Goal: Information Seeking & Learning: Learn about a topic

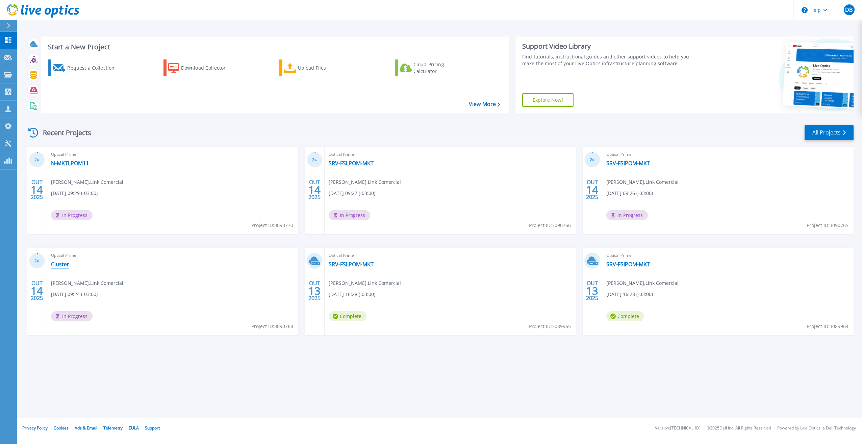
click at [61, 264] on link "Cluster" at bounding box center [60, 264] width 18 height 7
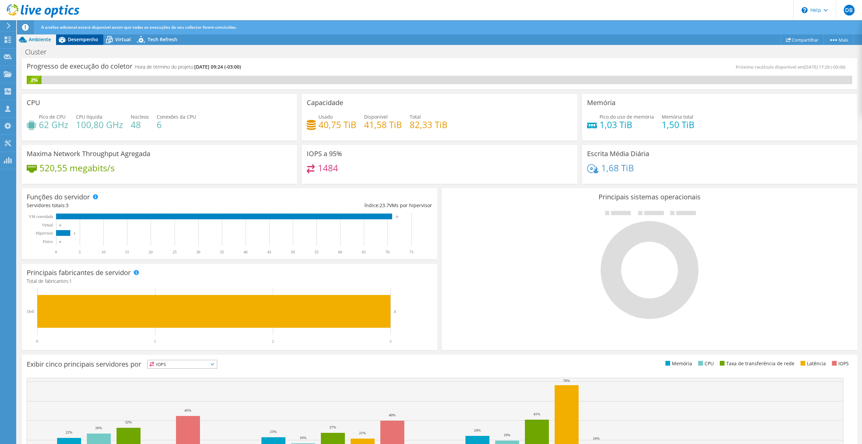
click at [87, 41] on span "Desempenho" at bounding box center [83, 39] width 30 height 6
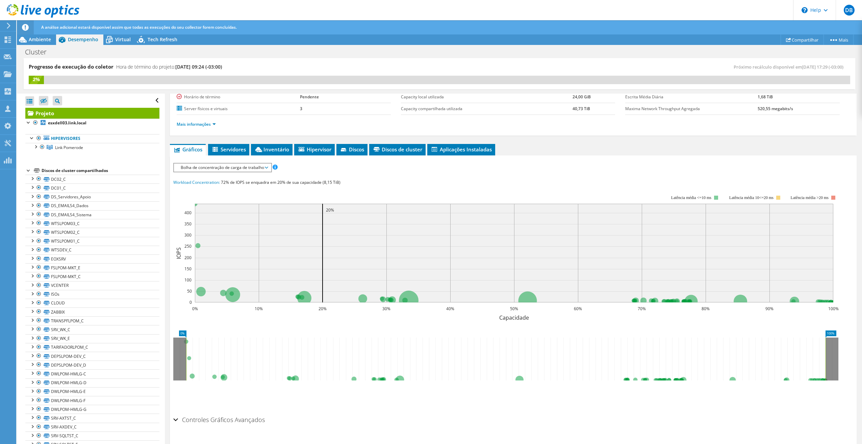
scroll to position [83, 0]
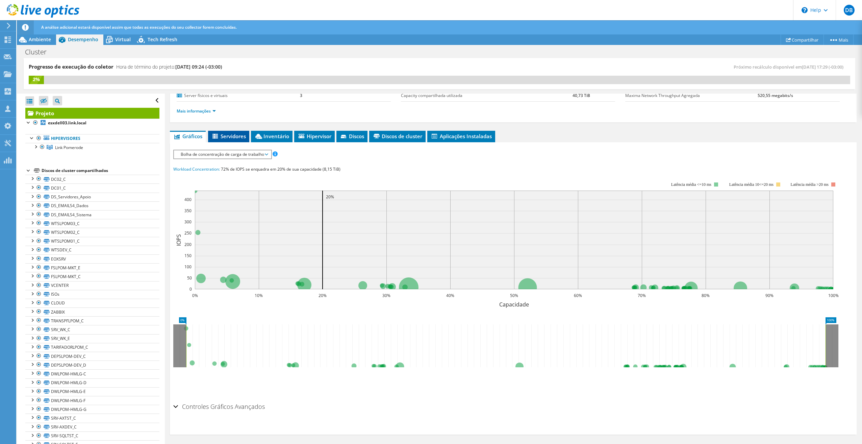
click at [234, 135] on span "Servidores" at bounding box center [228, 136] width 34 height 7
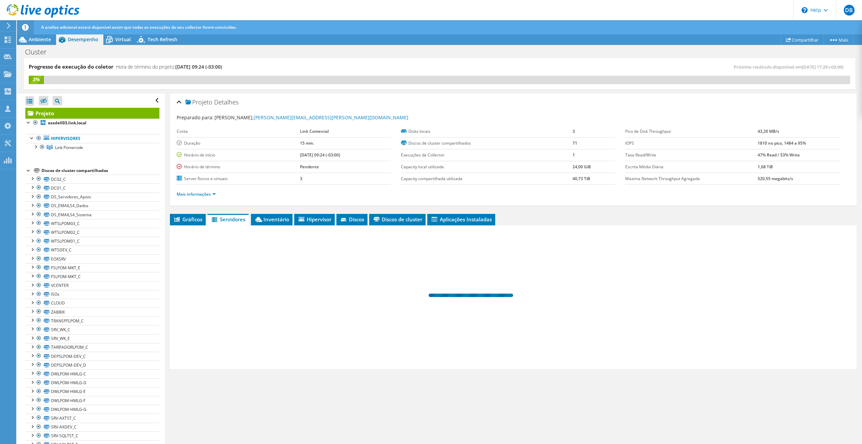
scroll to position [0, 0]
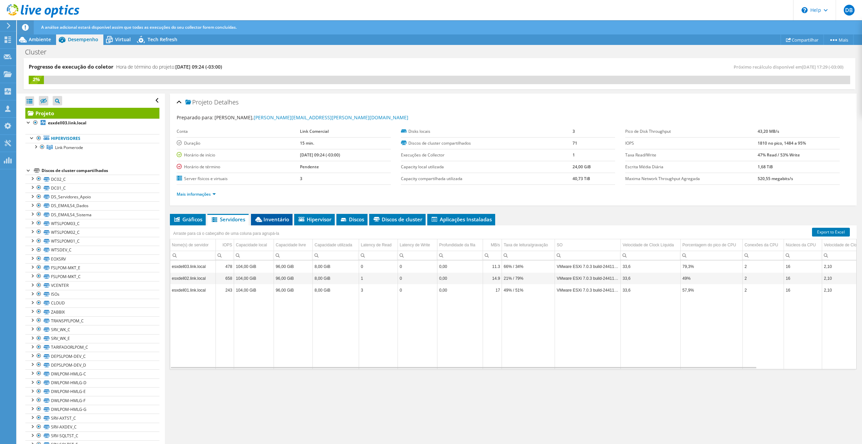
click at [271, 220] on span "Inventário" at bounding box center [271, 219] width 35 height 7
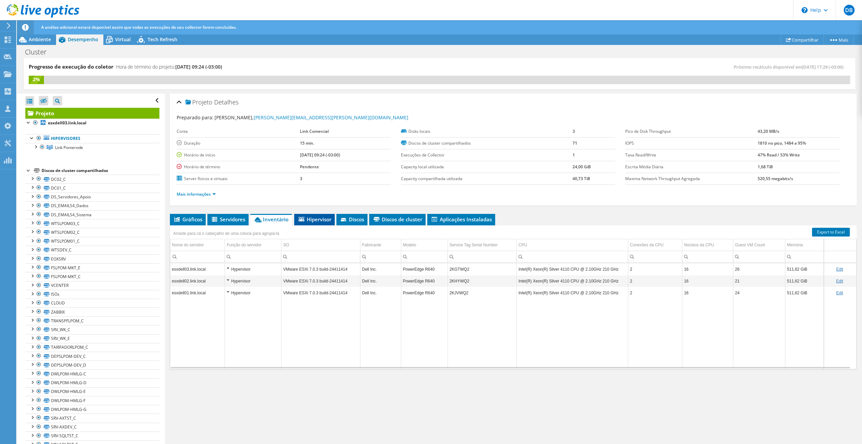
click at [318, 218] on span "Hipervisor" at bounding box center [314, 219] width 34 height 7
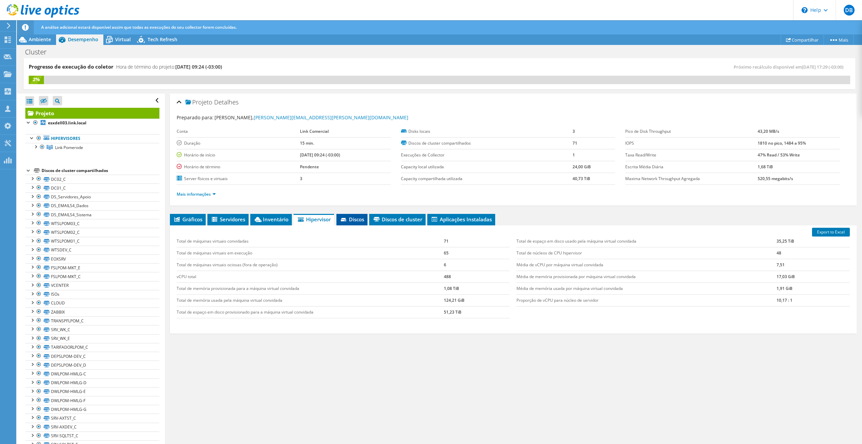
click at [353, 219] on span "Discos" at bounding box center [352, 219] width 24 height 7
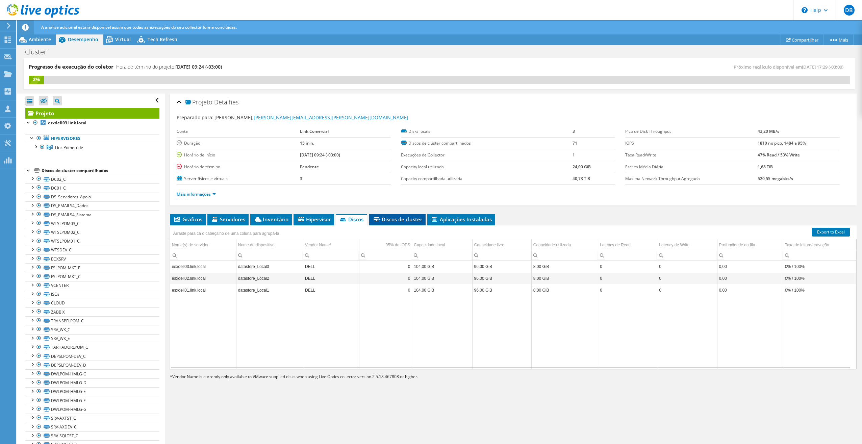
click at [399, 218] on span "Discos de cluster" at bounding box center [397, 219] width 50 height 7
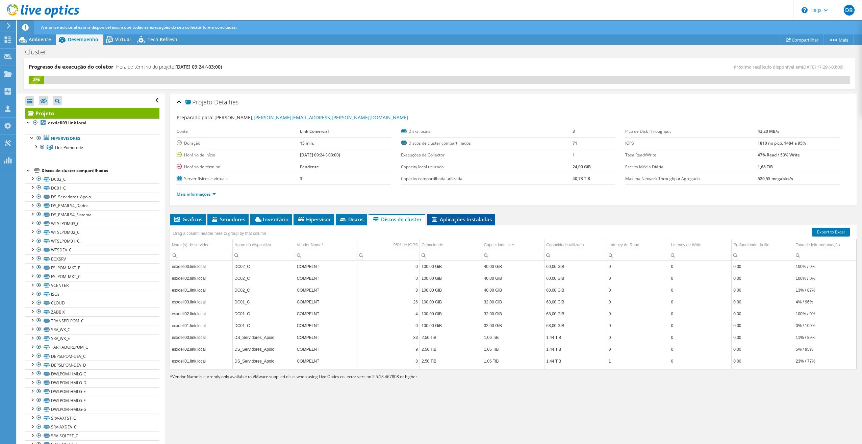
click at [460, 218] on span "Aplicações Instaladas" at bounding box center [461, 219] width 61 height 7
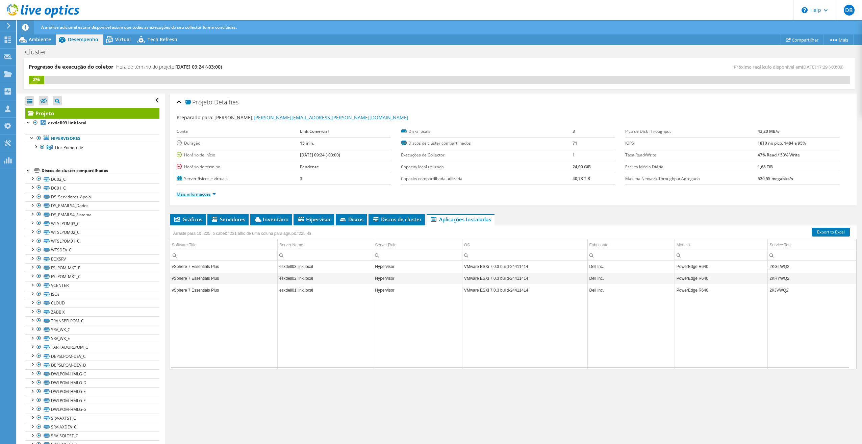
click at [204, 191] on link "Mais informações" at bounding box center [196, 194] width 39 height 6
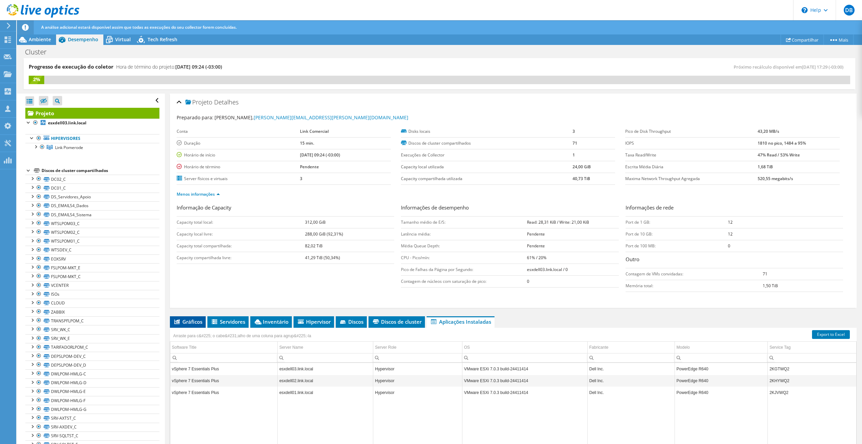
click at [188, 318] on span "Gráficos" at bounding box center [187, 321] width 29 height 7
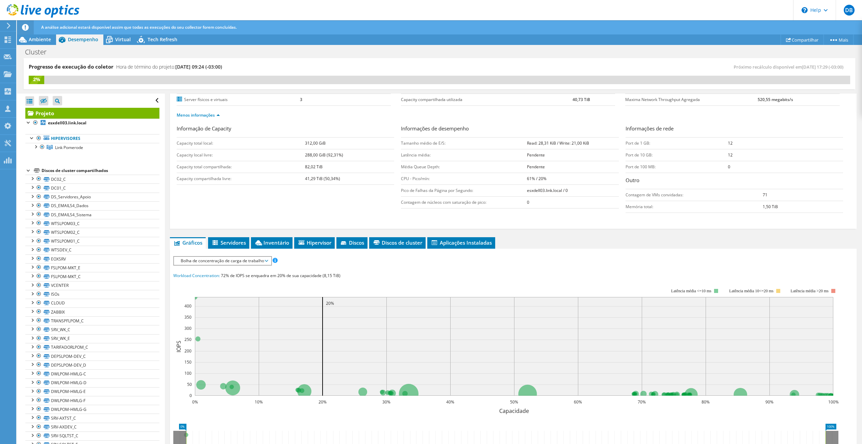
scroll to position [83, 0]
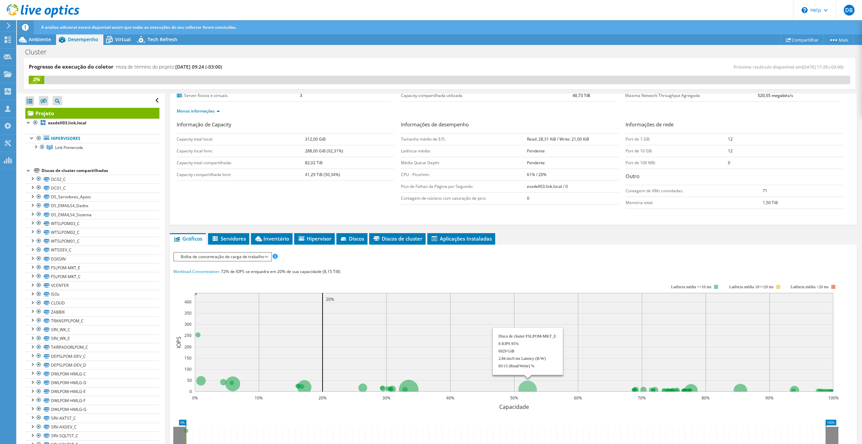
click at [527, 384] on circle at bounding box center [527, 389] width 19 height 19
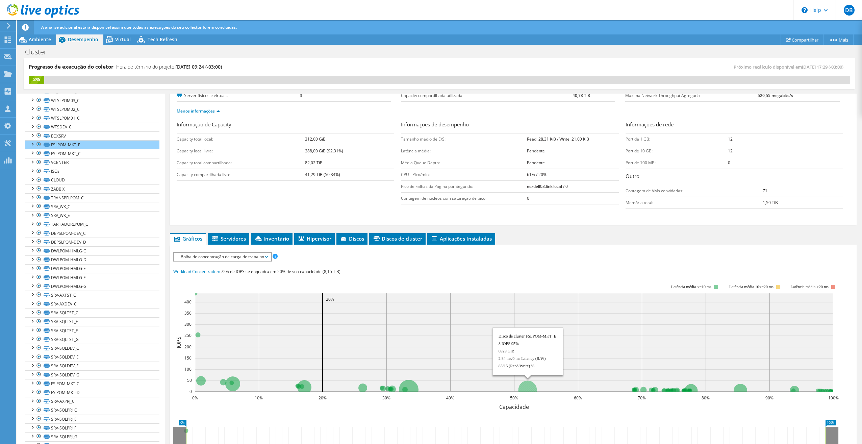
scroll to position [134, 0]
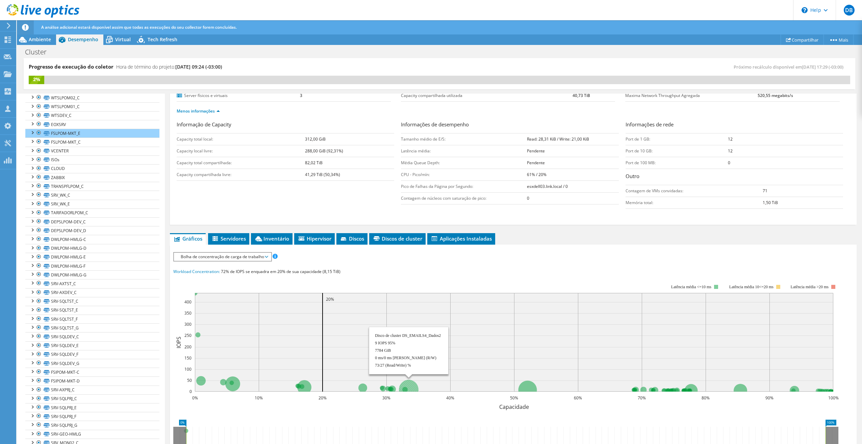
click at [411, 383] on circle at bounding box center [409, 390] width 20 height 20
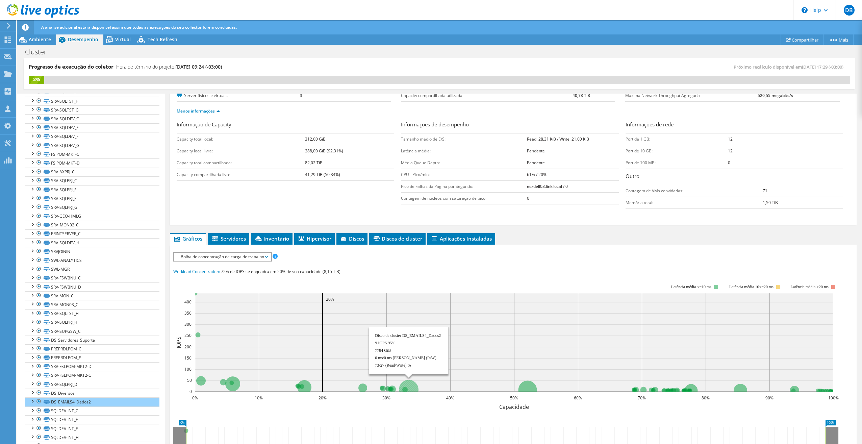
scroll to position [358, 0]
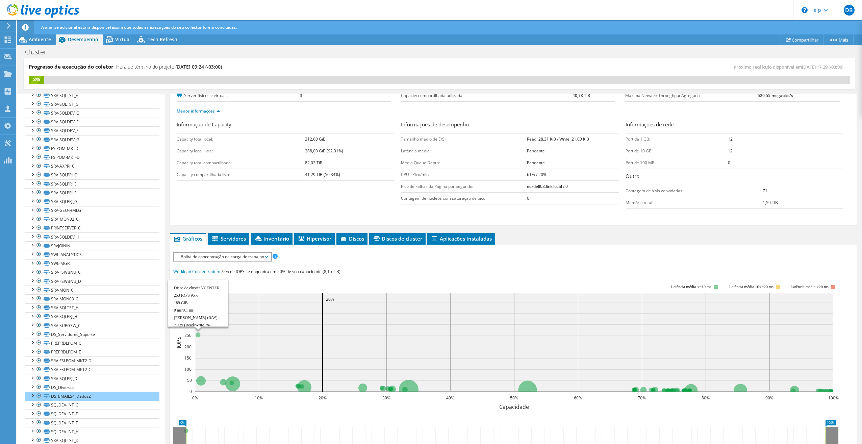
click at [197, 332] on circle at bounding box center [197, 334] width 5 height 5
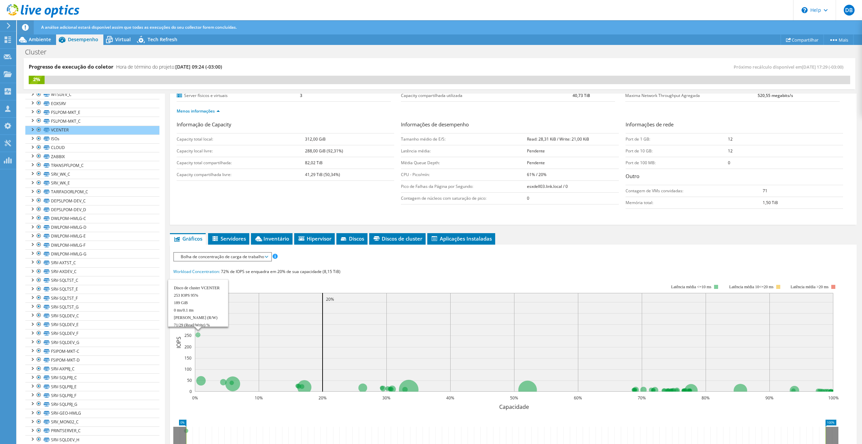
scroll to position [152, 0]
click at [265, 255] on span "Bolha de concentração de carga de trabalho" at bounding box center [222, 257] width 90 height 8
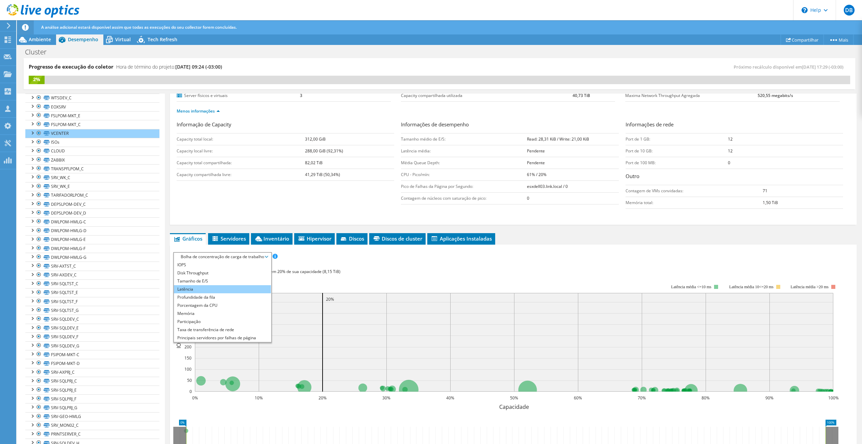
click at [206, 286] on li "Latência" at bounding box center [222, 289] width 97 height 8
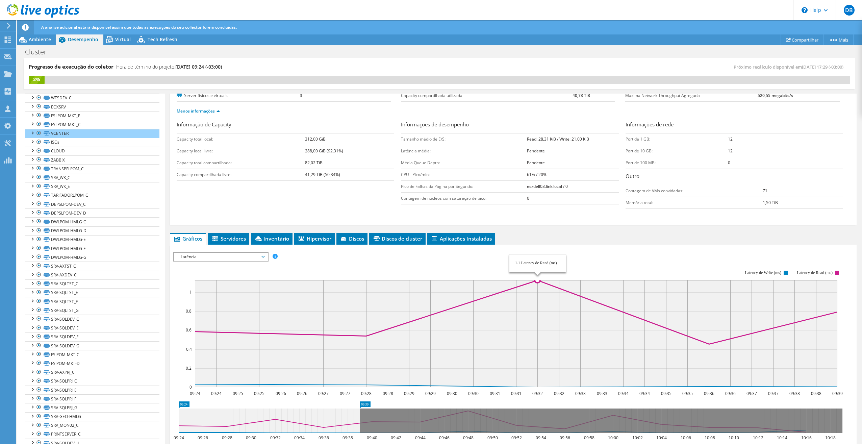
click at [263, 253] on span "Latência" at bounding box center [220, 257] width 87 height 8
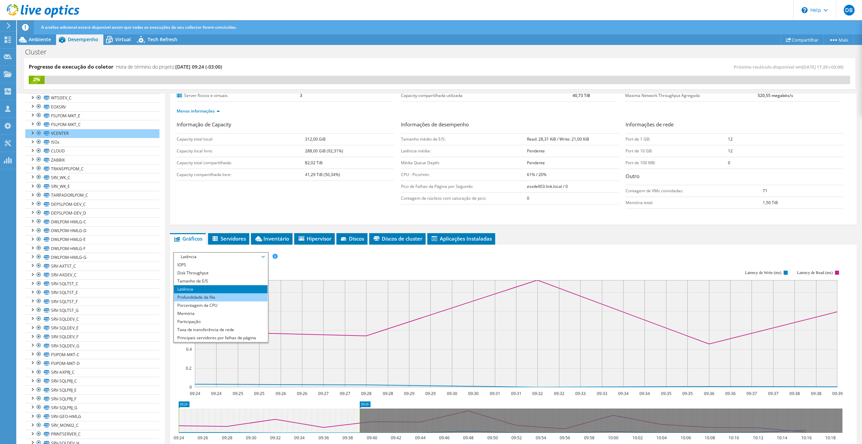
click at [215, 296] on li "Profundidade da fila" at bounding box center [221, 297] width 94 height 8
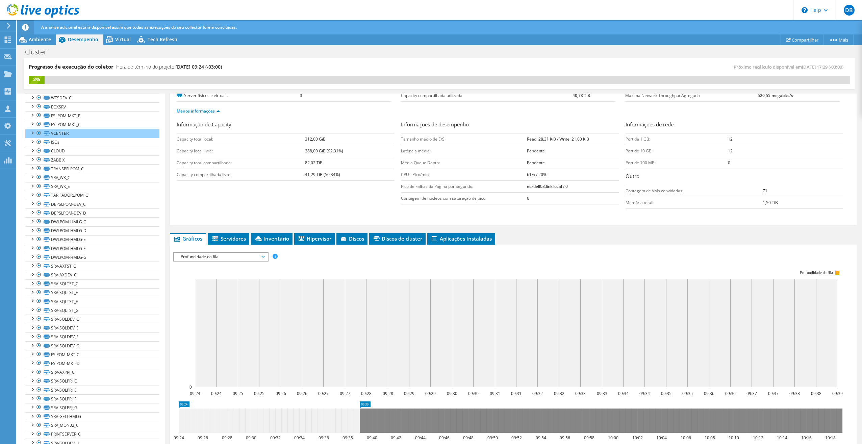
click at [264, 255] on span "Profundidade da fila" at bounding box center [220, 257] width 87 height 8
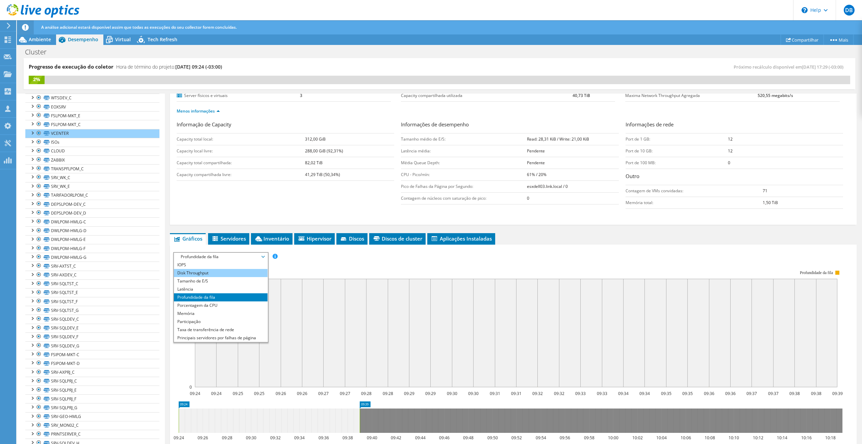
click at [221, 269] on li "Disk Throughput" at bounding box center [221, 273] width 94 height 8
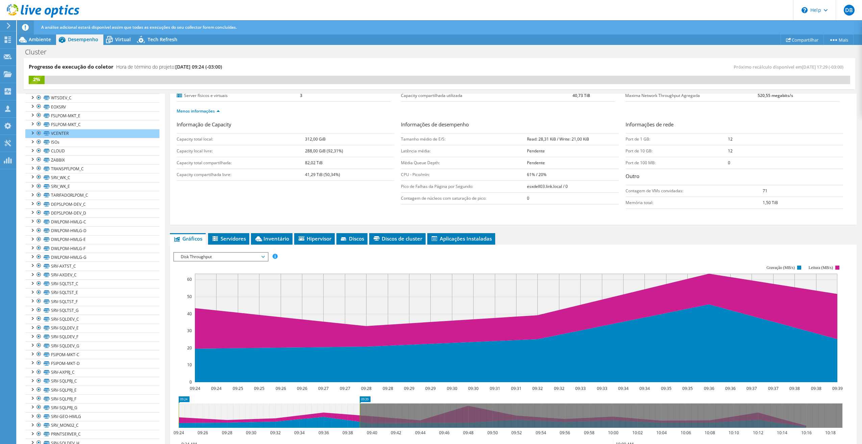
click at [264, 253] on span "Disk Throughput" at bounding box center [220, 257] width 87 height 8
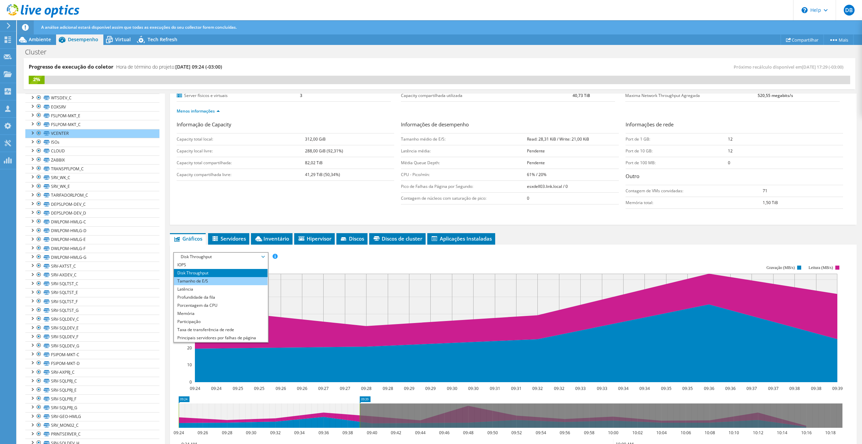
click at [218, 278] on li "Tamanho de E/S" at bounding box center [221, 281] width 94 height 8
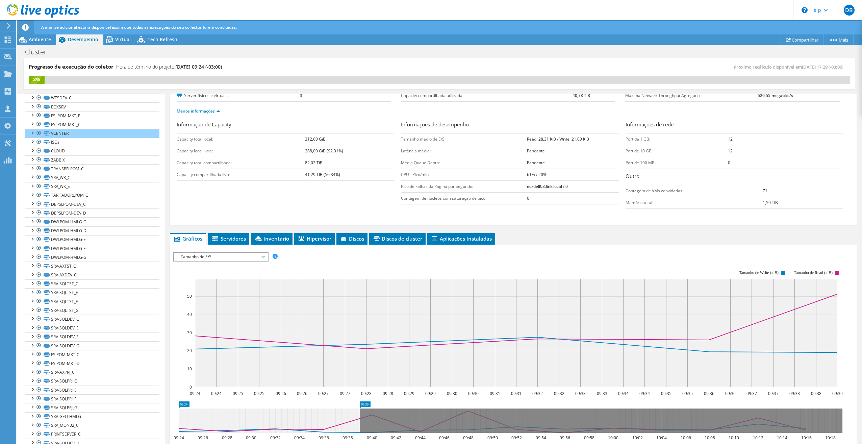
click at [267, 253] on span "Tamanho de E/S" at bounding box center [221, 257] width 94 height 8
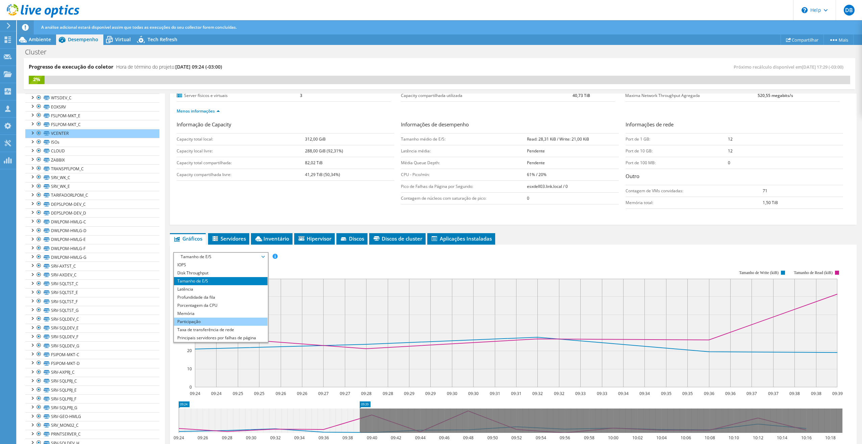
click at [222, 318] on li "Participação" at bounding box center [221, 321] width 94 height 8
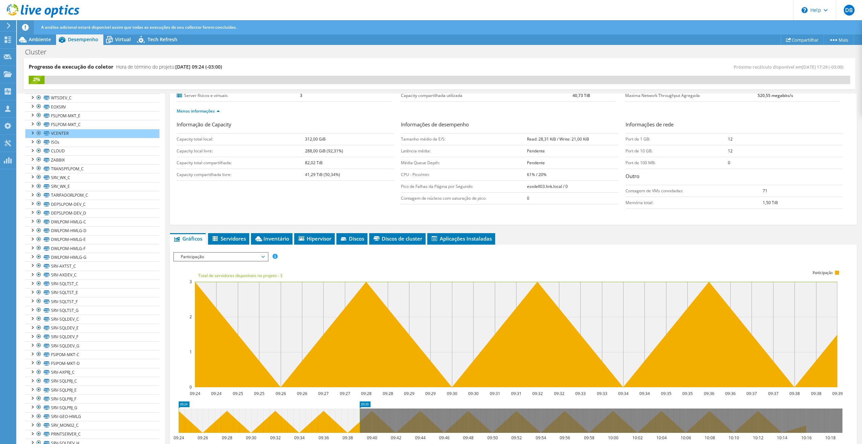
click at [266, 252] on div "Participação IOPS Disk Throughput Tamanho de E/S Latência Profundidade da fila …" at bounding box center [220, 256] width 95 height 9
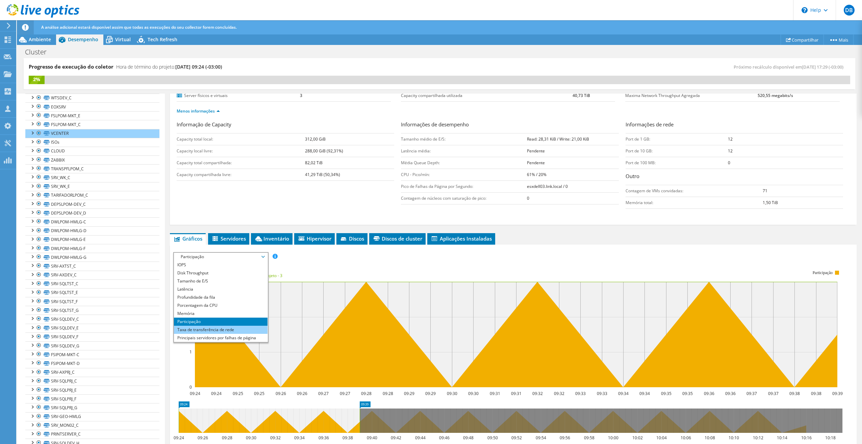
click at [216, 326] on li "Taxa de transferência de rede" at bounding box center [221, 330] width 94 height 8
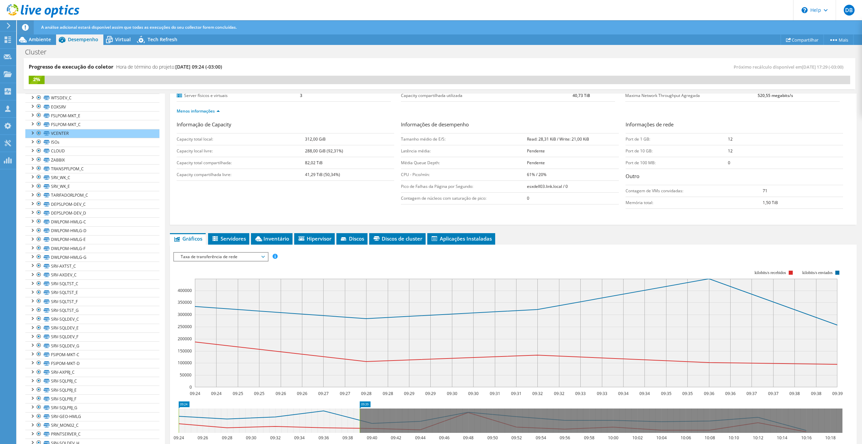
click at [263, 254] on span "Taxa de transferência de rede" at bounding box center [220, 257] width 87 height 8
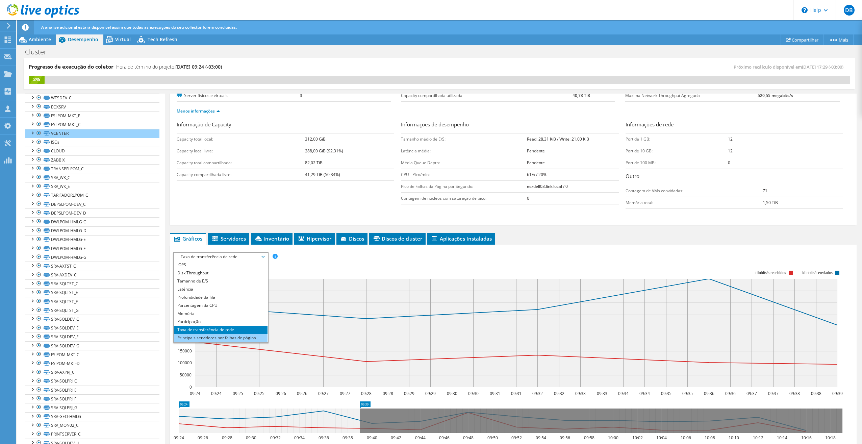
click at [222, 336] on li "Principais servidores por falhas de página" at bounding box center [221, 338] width 94 height 8
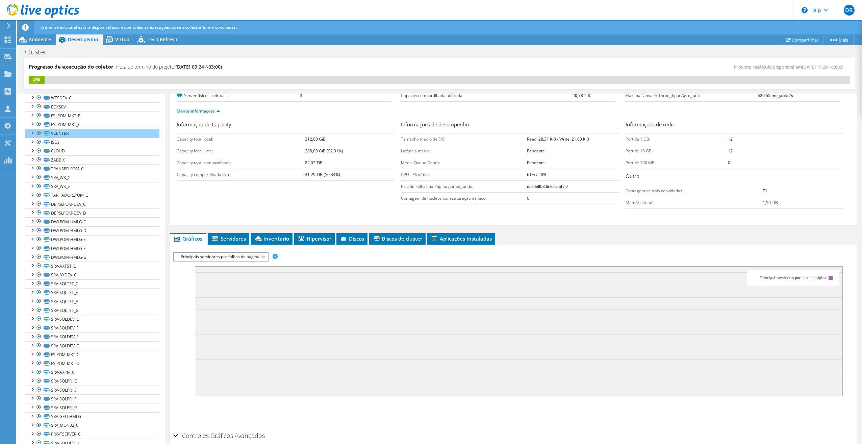
click at [264, 255] on span "Principais servidores por falhas de página" at bounding box center [220, 257] width 87 height 8
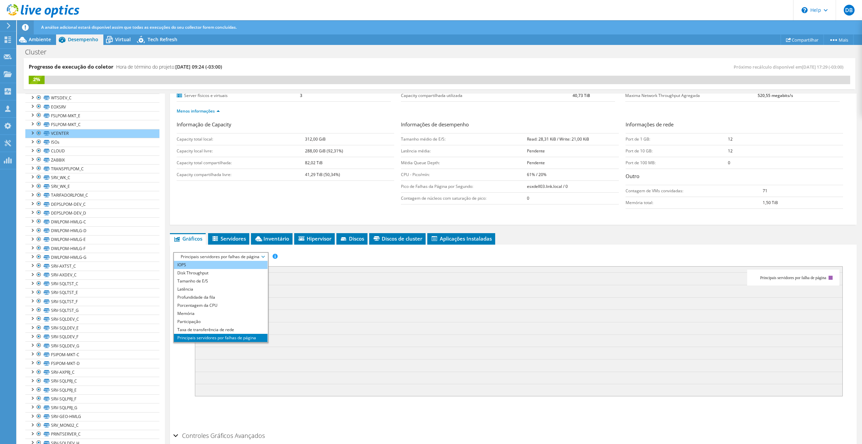
click at [222, 263] on li "IOPS" at bounding box center [221, 265] width 94 height 8
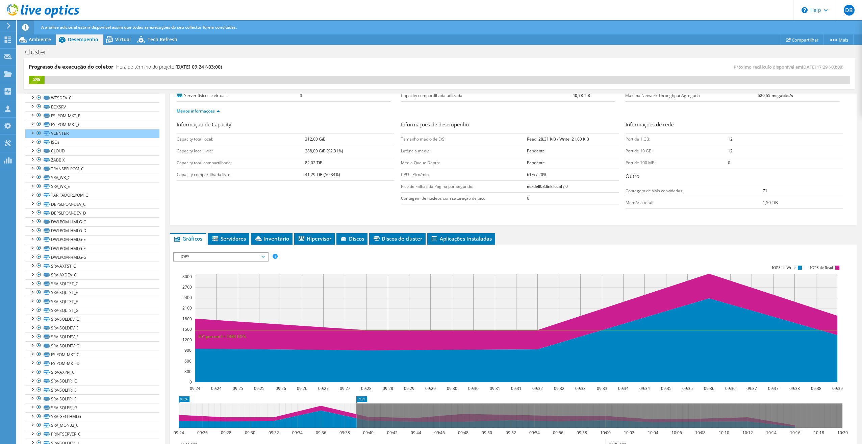
click at [264, 255] on span "IOPS" at bounding box center [220, 257] width 87 height 8
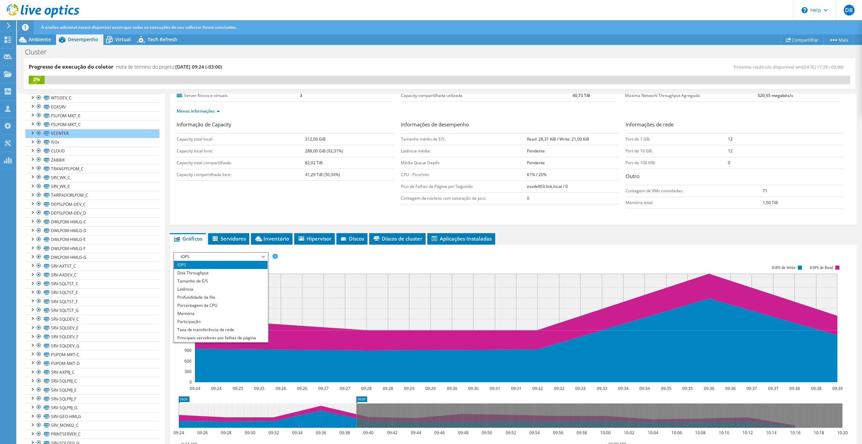
click at [264, 255] on span "IOPS" at bounding box center [220, 257] width 87 height 8
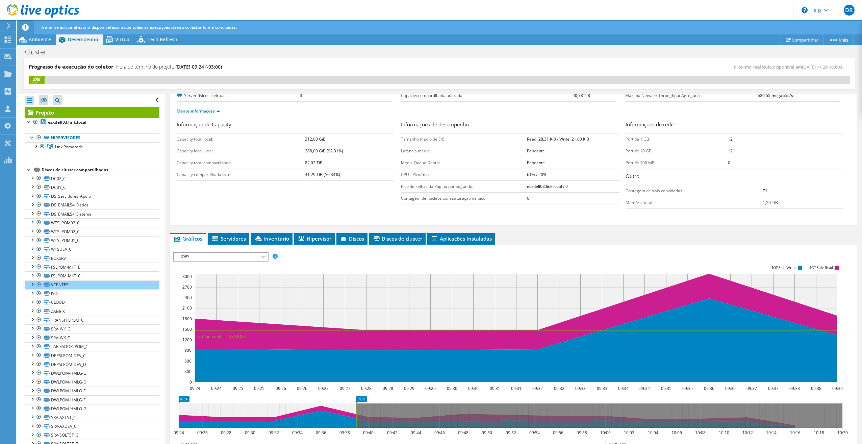
scroll to position [0, 0]
click at [63, 123] on b "esxdell03.link.local" at bounding box center [67, 123] width 38 height 6
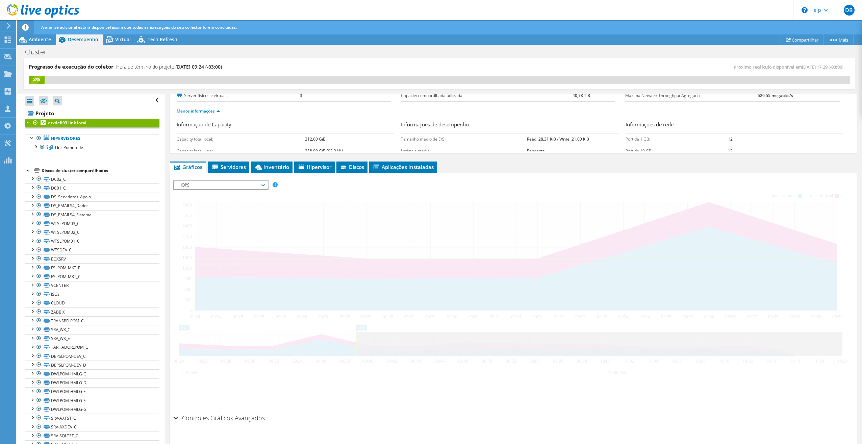
scroll to position [57, 0]
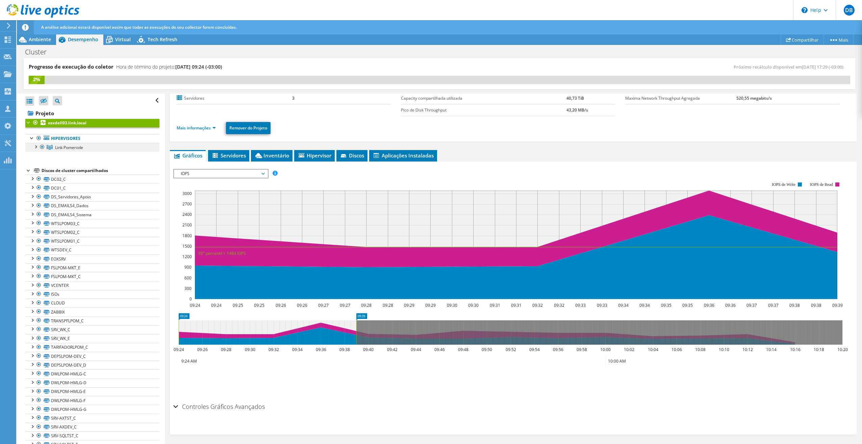
click at [63, 149] on span "Link Pomerode" at bounding box center [69, 148] width 28 height 6
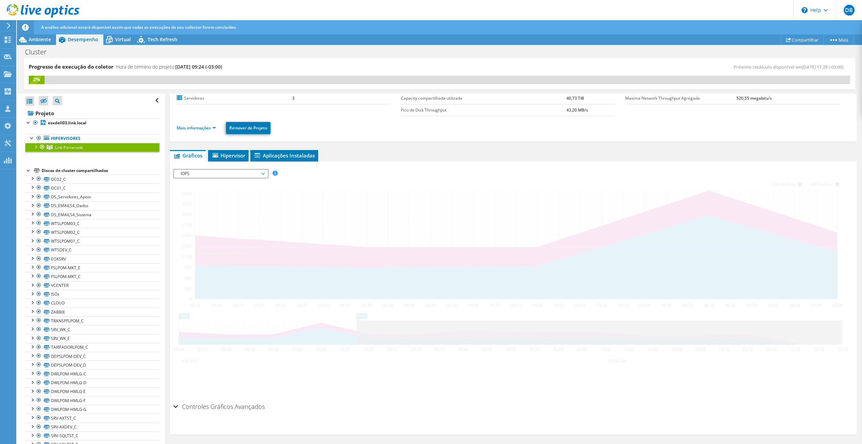
scroll to position [41, 0]
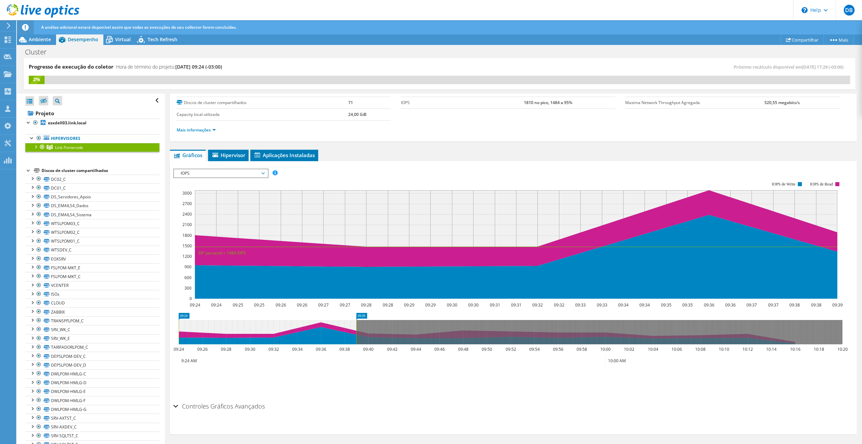
click at [36, 147] on div at bounding box center [35, 146] width 7 height 7
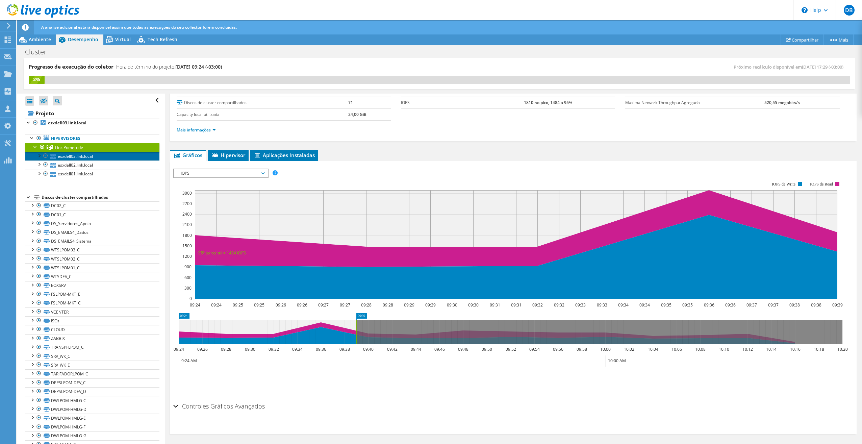
click at [66, 155] on link "esxdell03.link.local" at bounding box center [92, 156] width 134 height 9
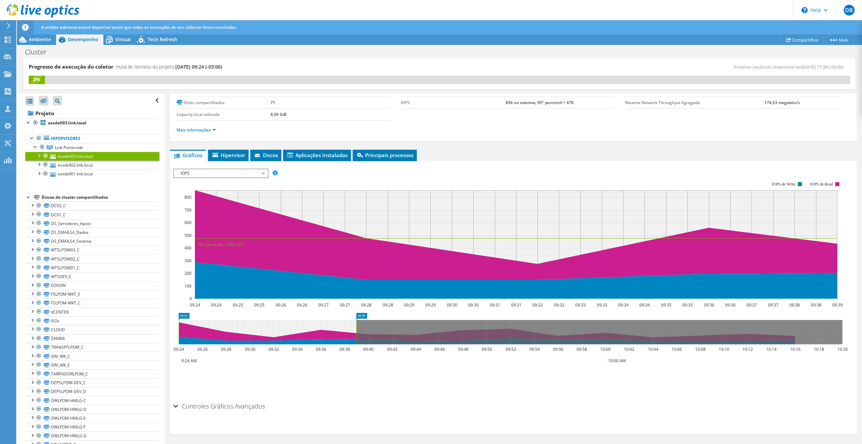
click at [250, 171] on span "IOPS" at bounding box center [220, 173] width 87 height 8
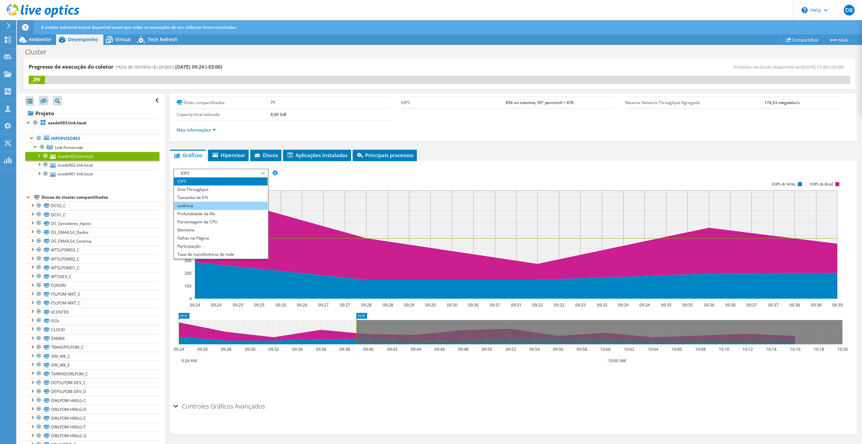
click at [198, 203] on li "Latência" at bounding box center [221, 206] width 94 height 8
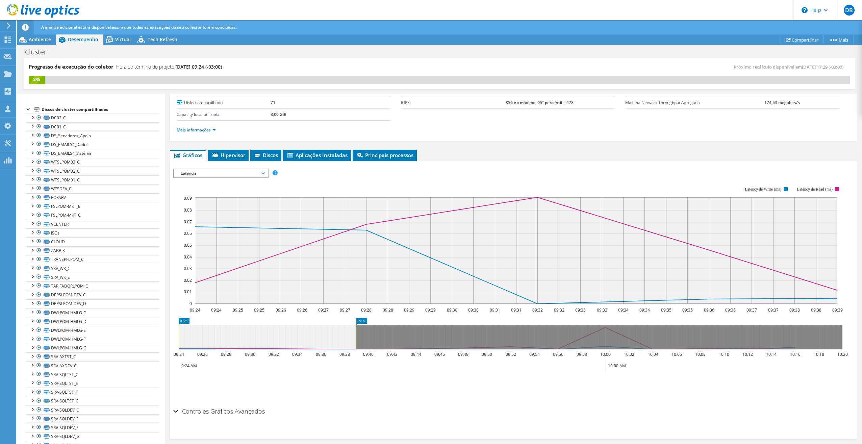
scroll to position [0, 0]
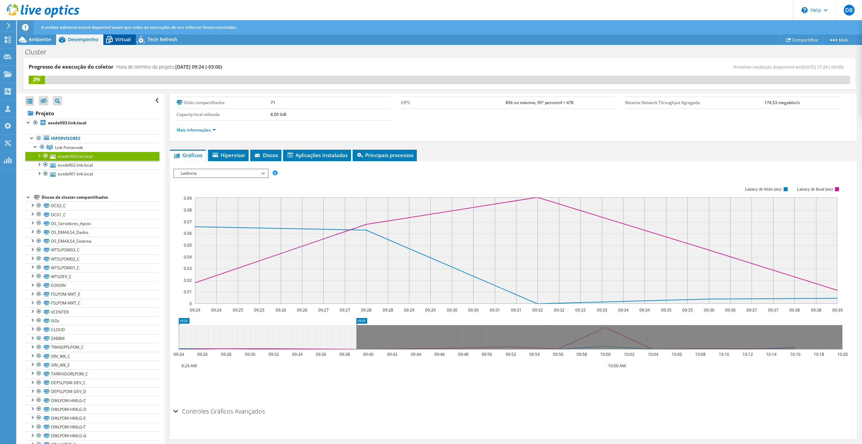
click at [113, 36] on icon at bounding box center [109, 40] width 12 height 12
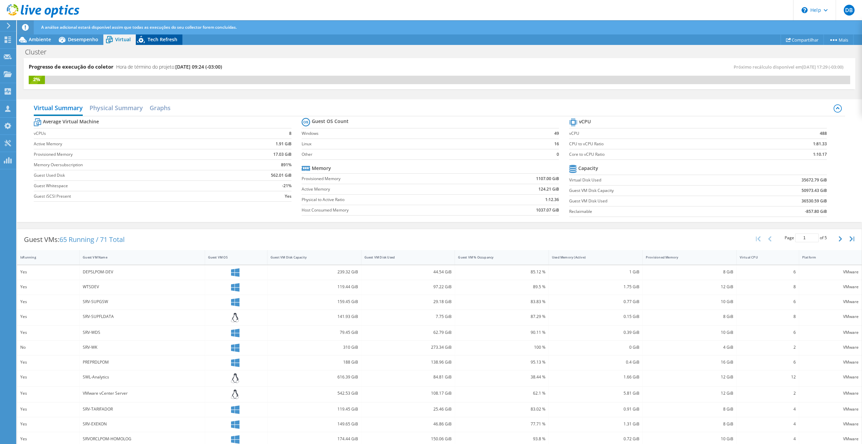
click at [162, 40] on span "Tech Refresh" at bounding box center [163, 39] width 30 height 6
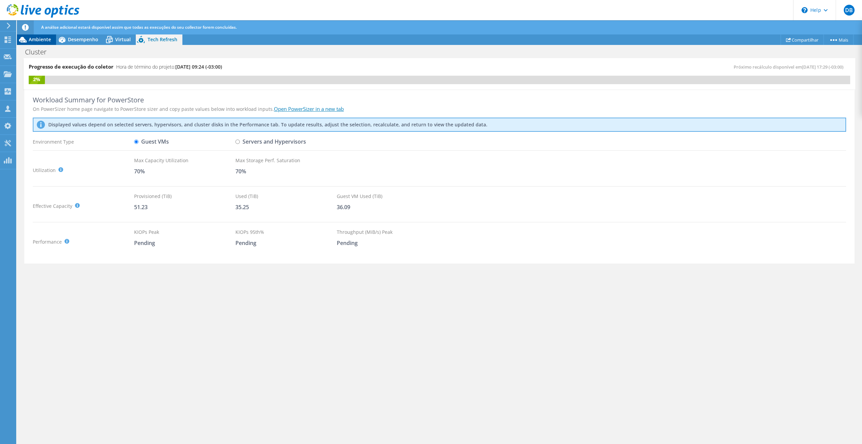
click at [45, 39] on span "Ambiente" at bounding box center [40, 39] width 22 height 6
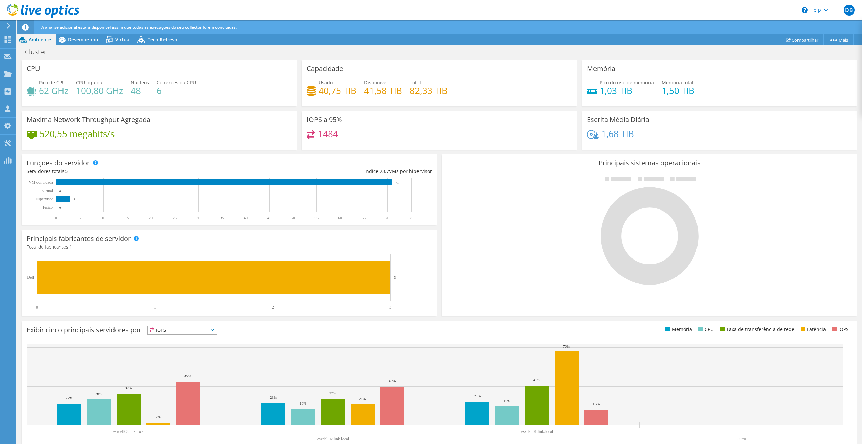
scroll to position [47, 0]
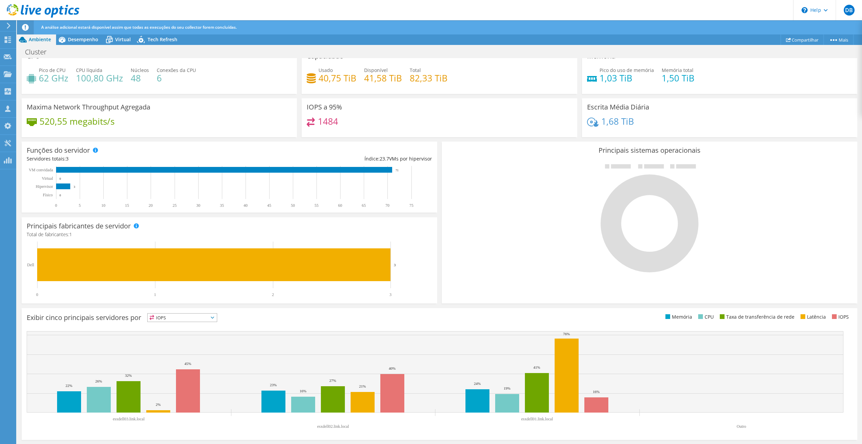
click at [214, 317] on icon at bounding box center [212, 317] width 3 height 2
click at [180, 361] on li "Latência" at bounding box center [182, 363] width 69 height 9
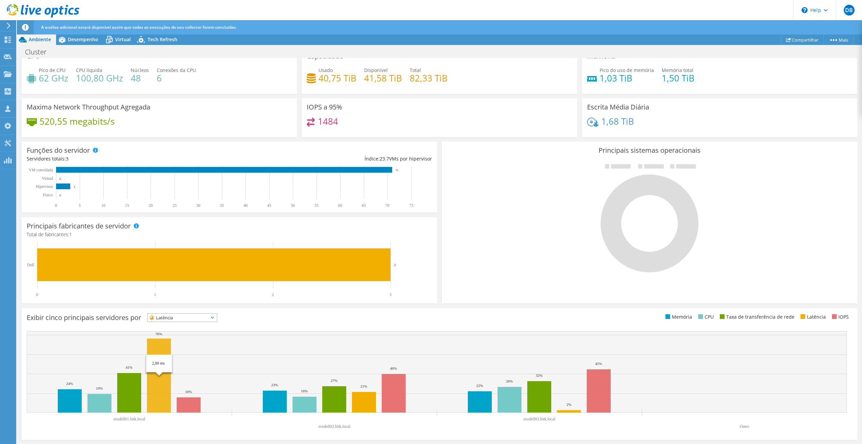
click at [163, 346] on rect at bounding box center [159, 375] width 24 height 74
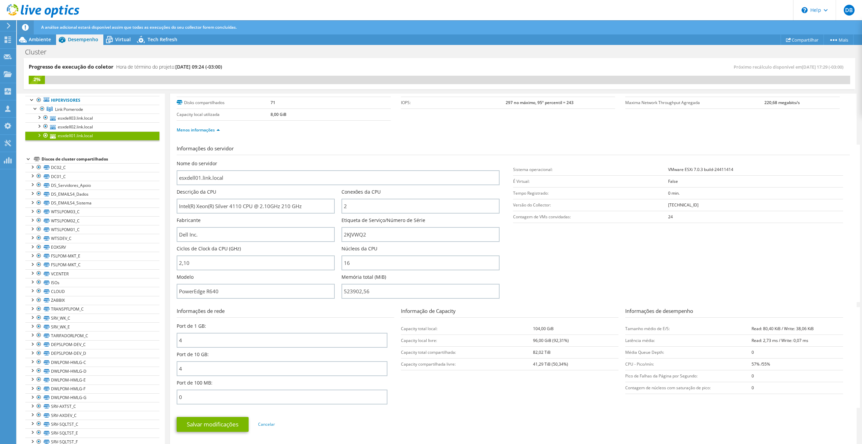
scroll to position [42, 0]
click at [44, 40] on span "Ambiente" at bounding box center [40, 39] width 22 height 6
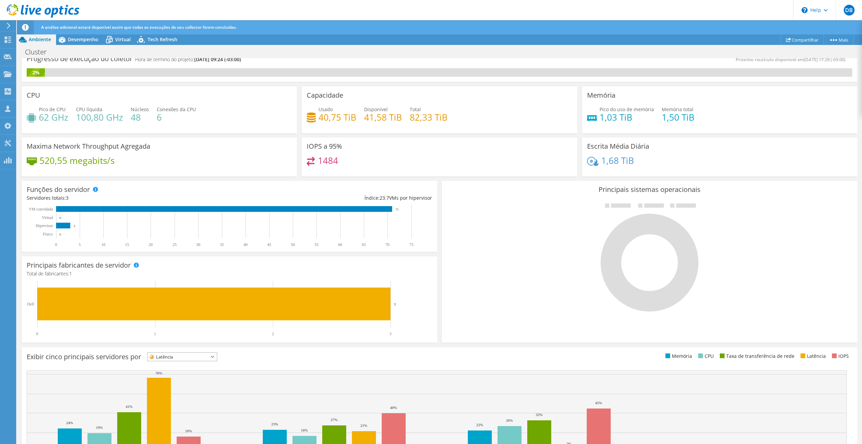
scroll to position [0, 0]
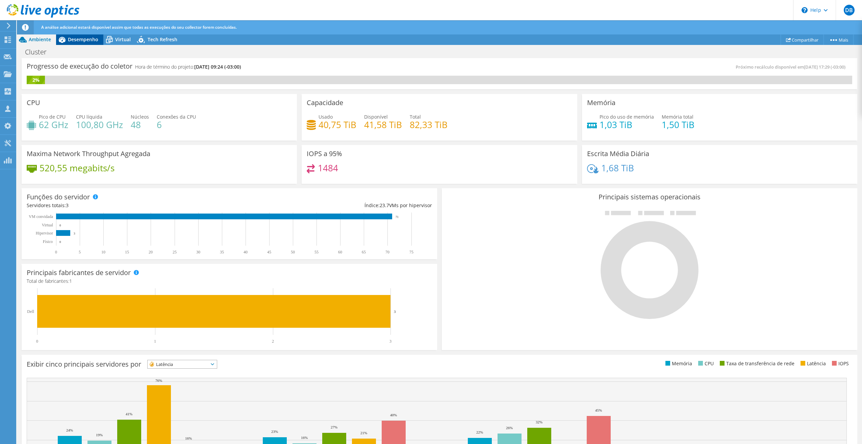
click at [79, 42] on span "Desempenho" at bounding box center [83, 39] width 30 height 6
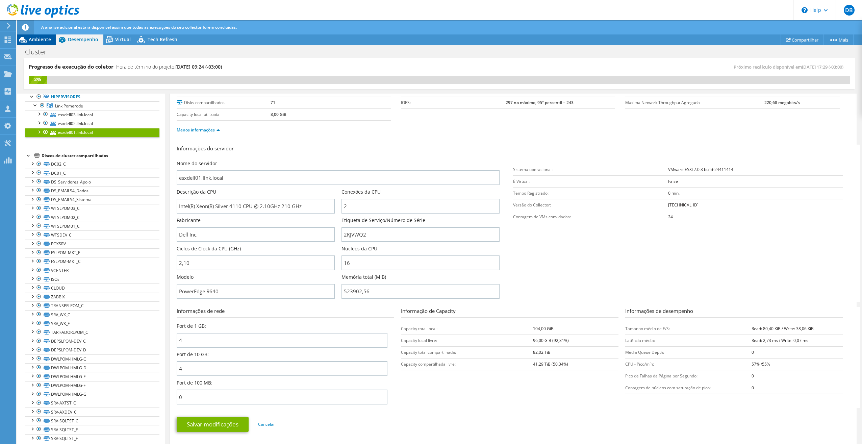
click at [37, 41] on span "Ambiente" at bounding box center [40, 39] width 22 height 6
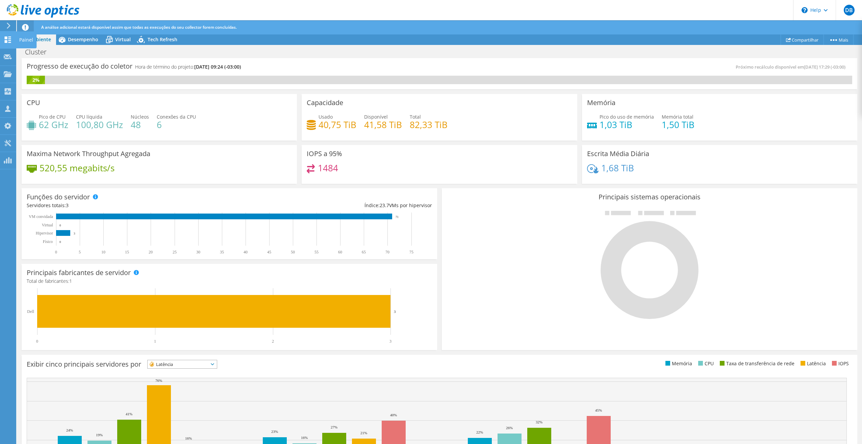
click at [9, 41] on use at bounding box center [8, 39] width 6 height 6
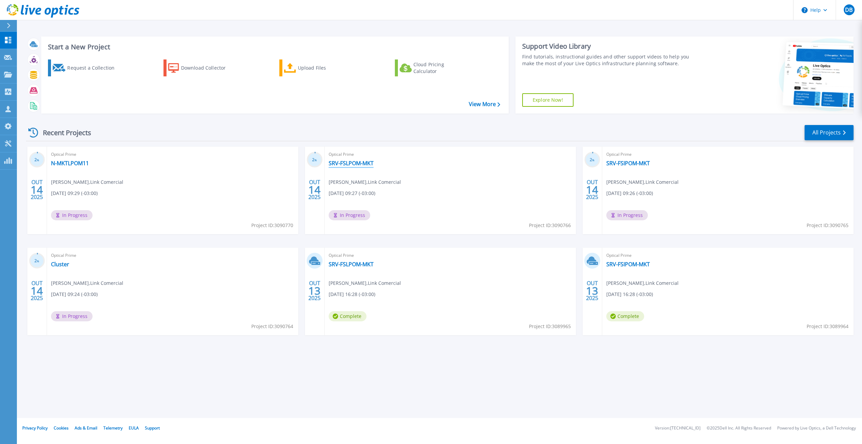
click at [358, 164] on link "SRV-FSLPOM-MKT" at bounding box center [351, 163] width 45 height 7
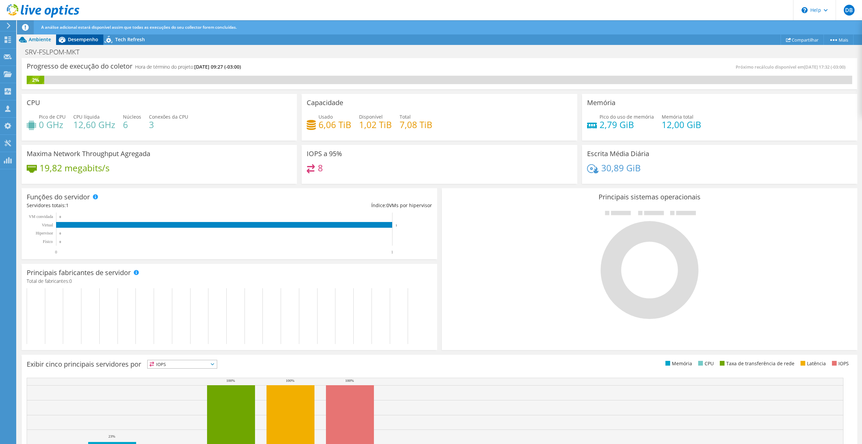
click at [81, 42] on span "Desempenho" at bounding box center [83, 39] width 30 height 6
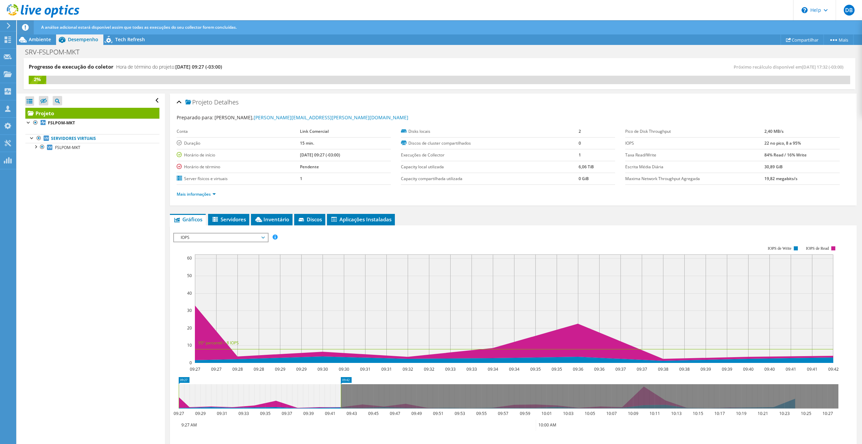
click at [257, 237] on span "IOPS" at bounding box center [220, 237] width 87 height 8
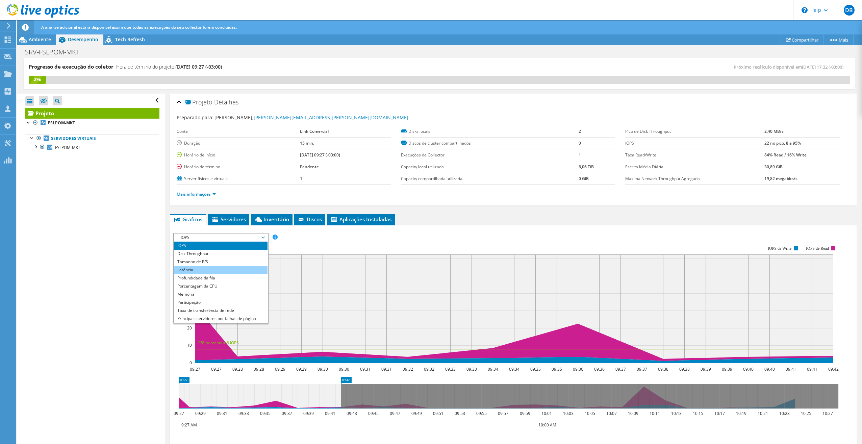
click at [210, 266] on li "Latência" at bounding box center [221, 270] width 94 height 8
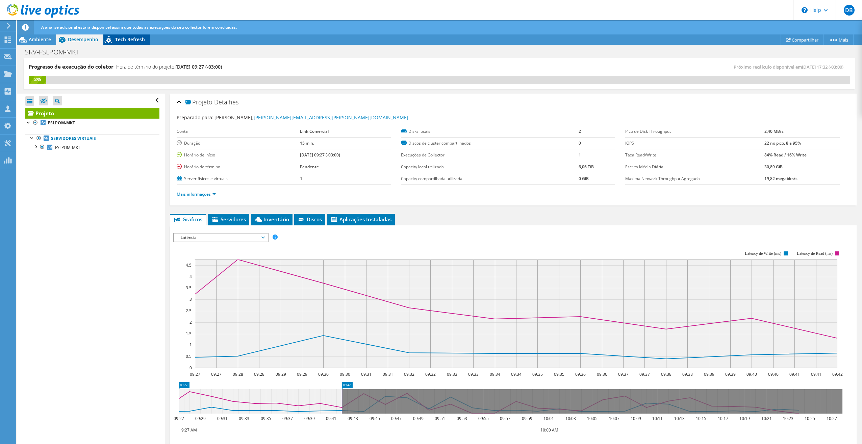
click at [134, 38] on span "Tech Refresh" at bounding box center [130, 39] width 30 height 6
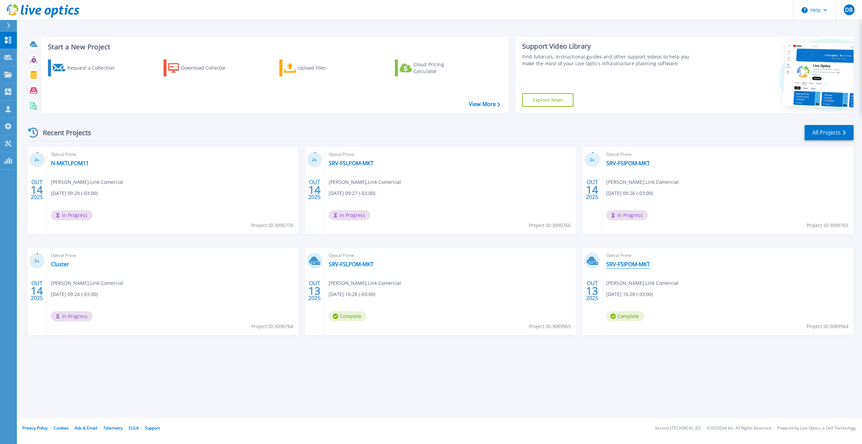
click at [635, 266] on link "SRV-FSIPOM-MKT" at bounding box center [628, 264] width 44 height 7
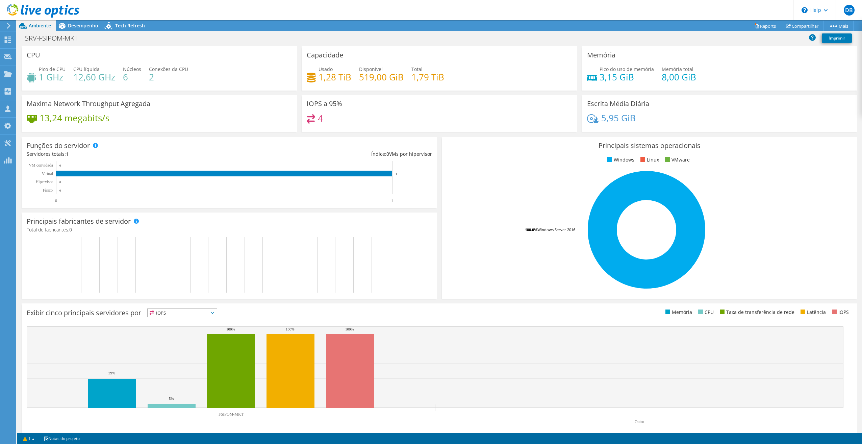
click at [214, 310] on span "IOPS" at bounding box center [182, 313] width 69 height 8
click at [164, 358] on li "Latência" at bounding box center [182, 359] width 69 height 9
